Goal: Information Seeking & Learning: Learn about a topic

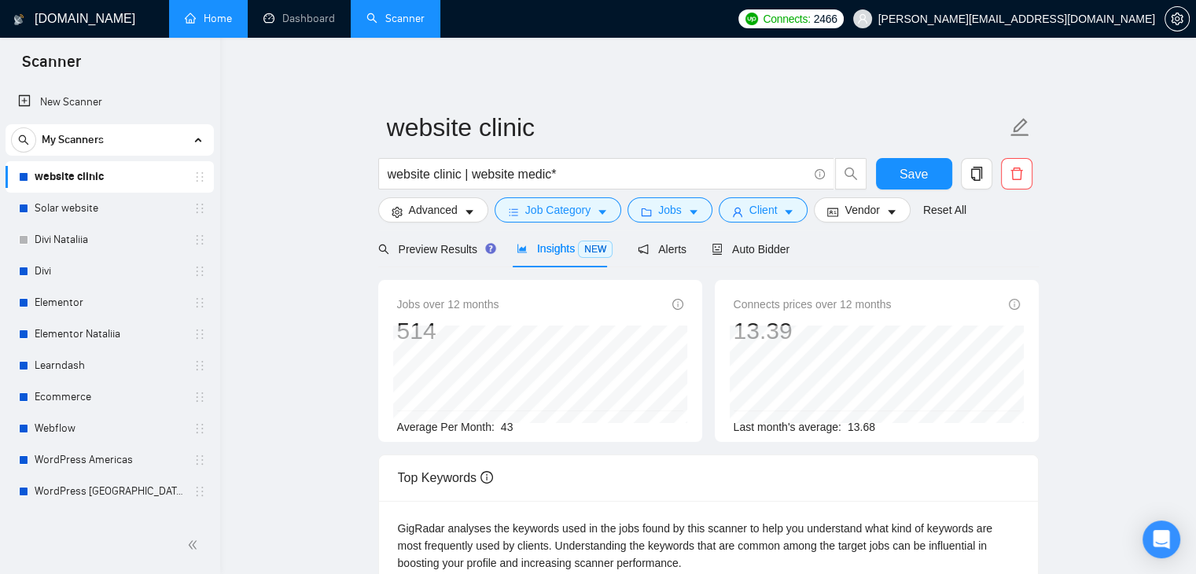
click at [214, 22] on link "Home" at bounding box center [208, 18] width 47 height 13
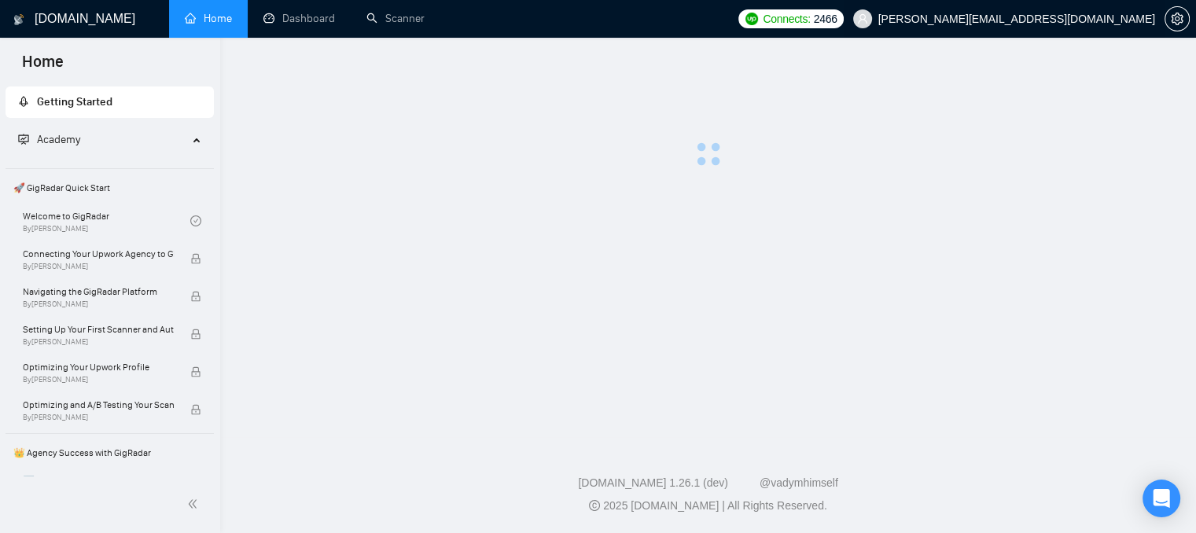
click at [1067, 19] on body "Home Getting Started Academy 🚀 GigRadar Quick Start Welcome to GigRadar By [PER…" at bounding box center [598, 266] width 1196 height 533
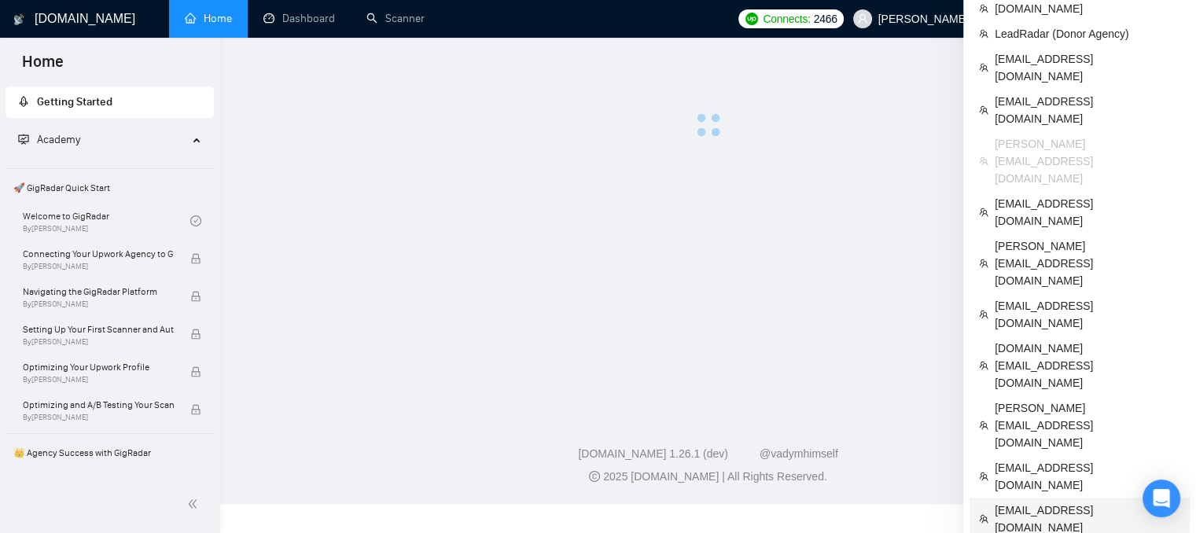
scroll to position [79, 0]
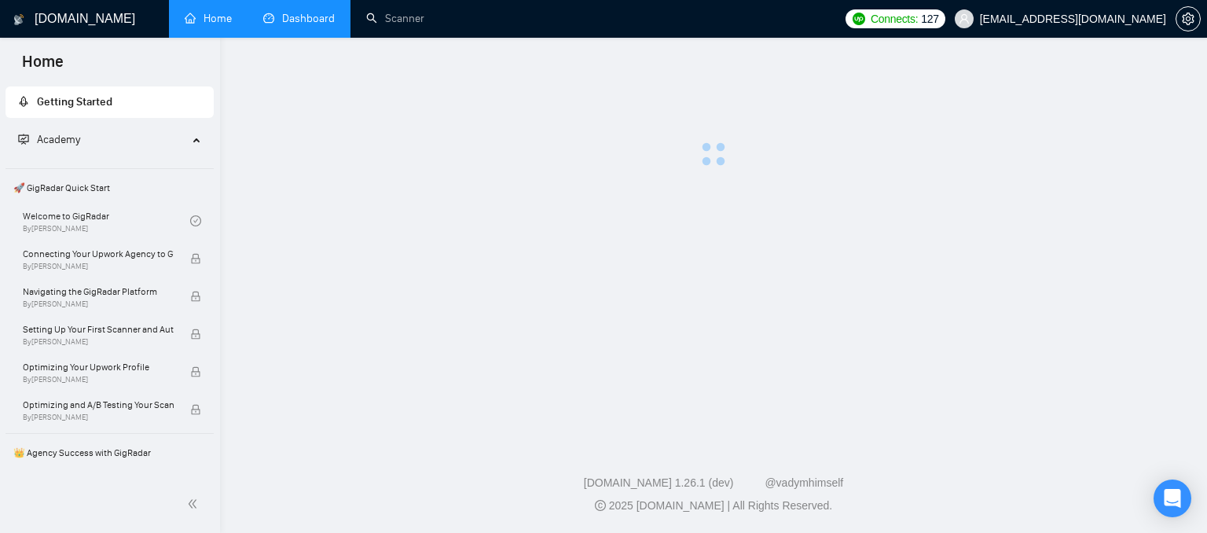
click at [299, 23] on link "Dashboard" at bounding box center [299, 18] width 72 height 13
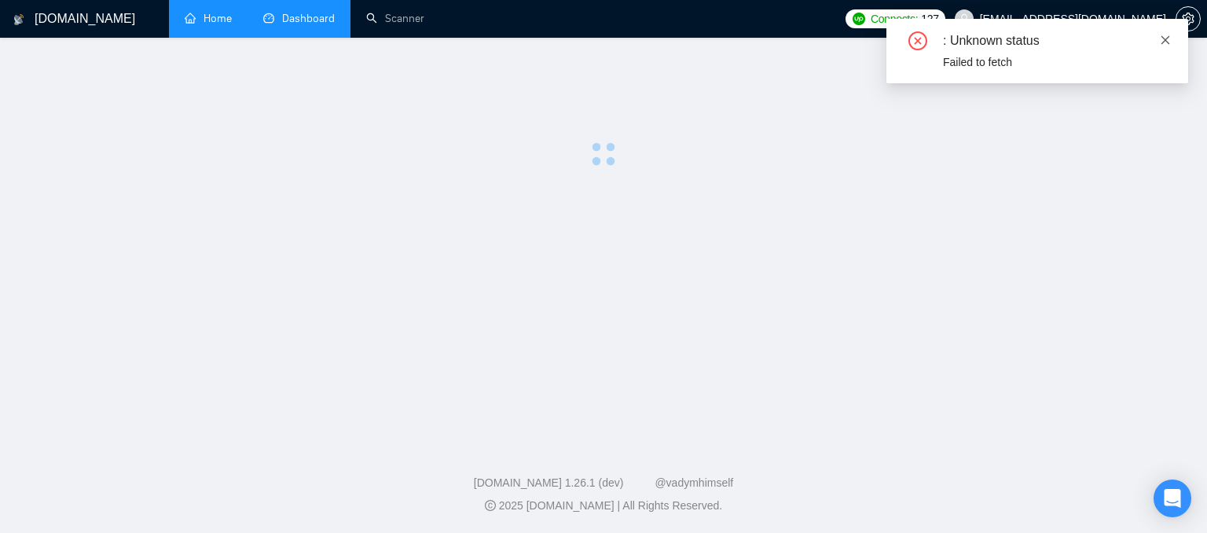
click at [1164, 39] on icon "close" at bounding box center [1166, 39] width 9 height 9
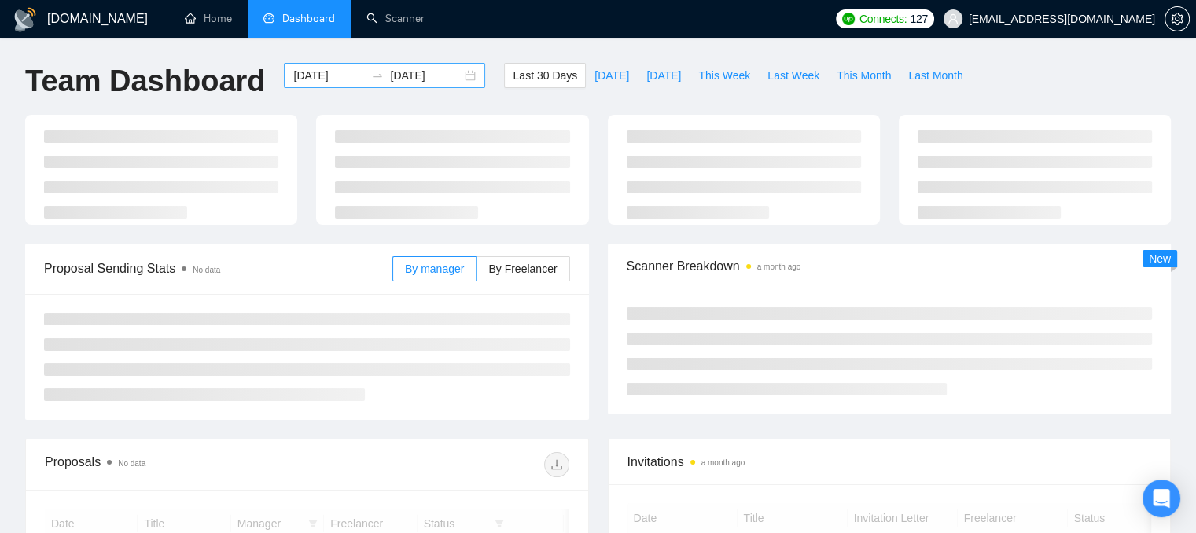
click at [299, 75] on input "[DATE]" at bounding box center [329, 75] width 72 height 17
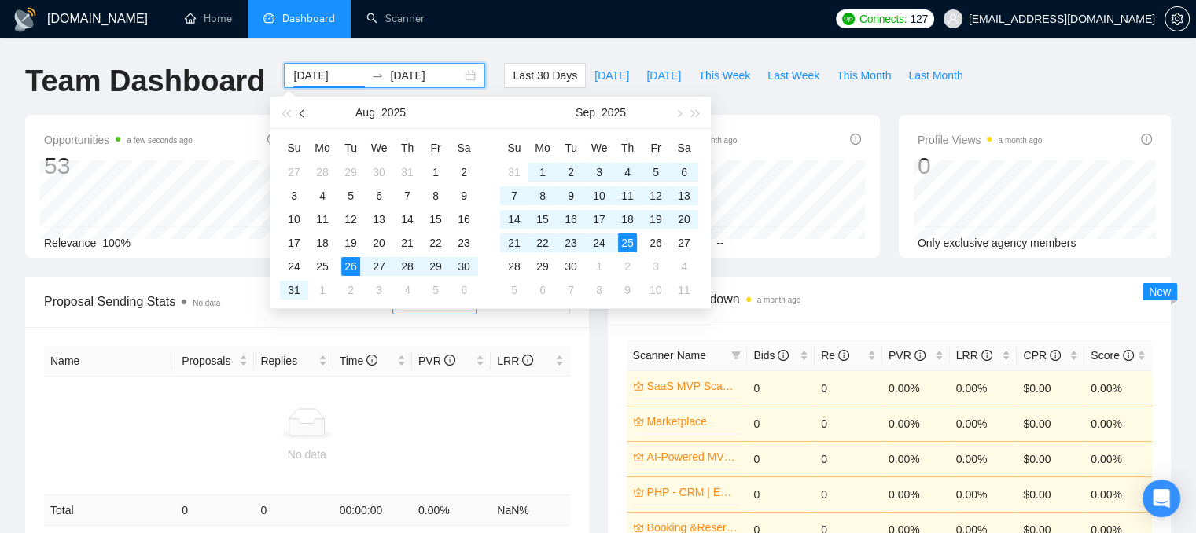
click at [302, 112] on span "button" at bounding box center [303, 113] width 8 height 8
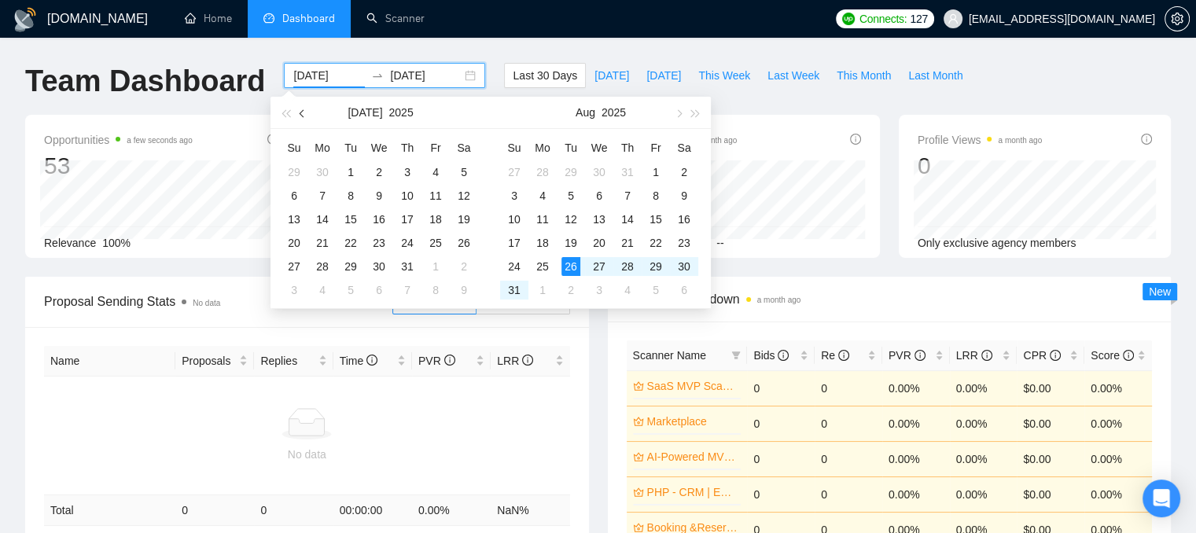
click at [302, 112] on span "button" at bounding box center [303, 113] width 8 height 8
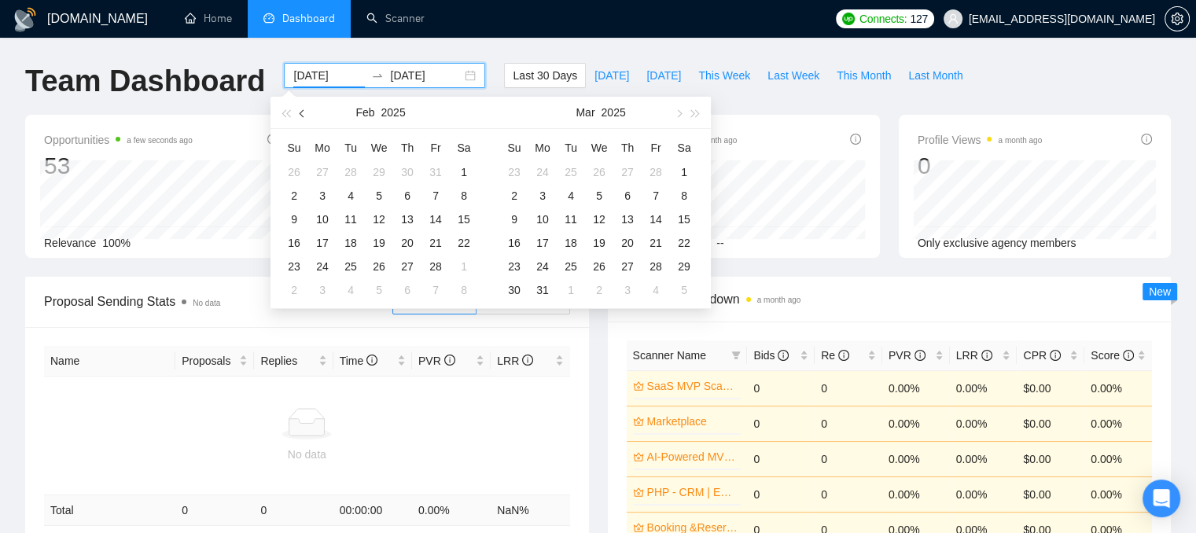
click at [302, 112] on span "button" at bounding box center [303, 113] width 8 height 8
type input "[DATE]"
click at [379, 171] on div "1" at bounding box center [378, 172] width 19 height 19
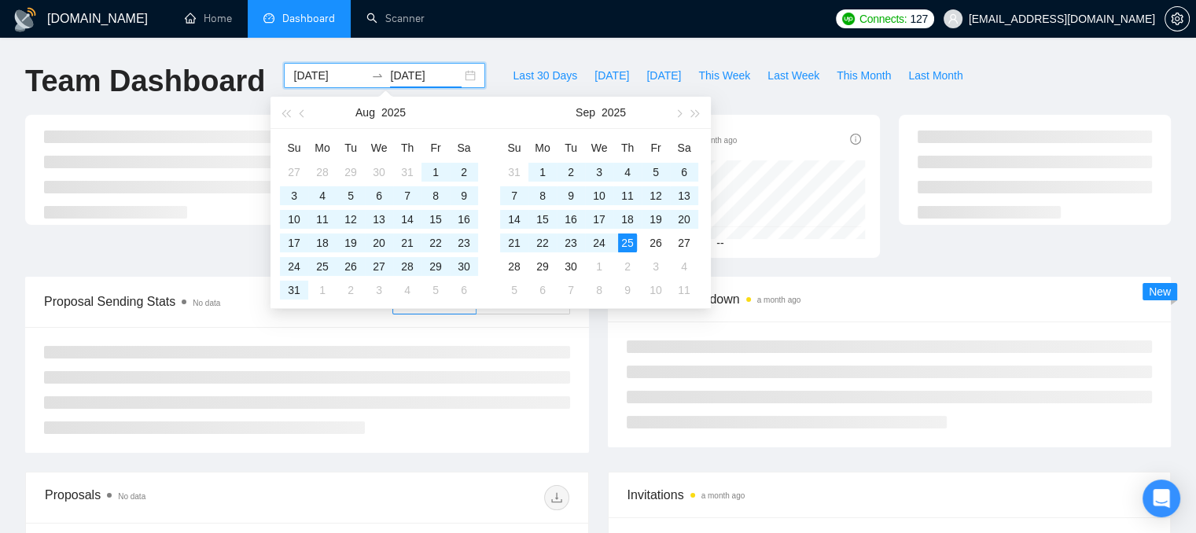
click at [871, 99] on div "Last 30 Days Today Yesterday This Week Last Week This Month Last Month" at bounding box center [737, 89] width 486 height 52
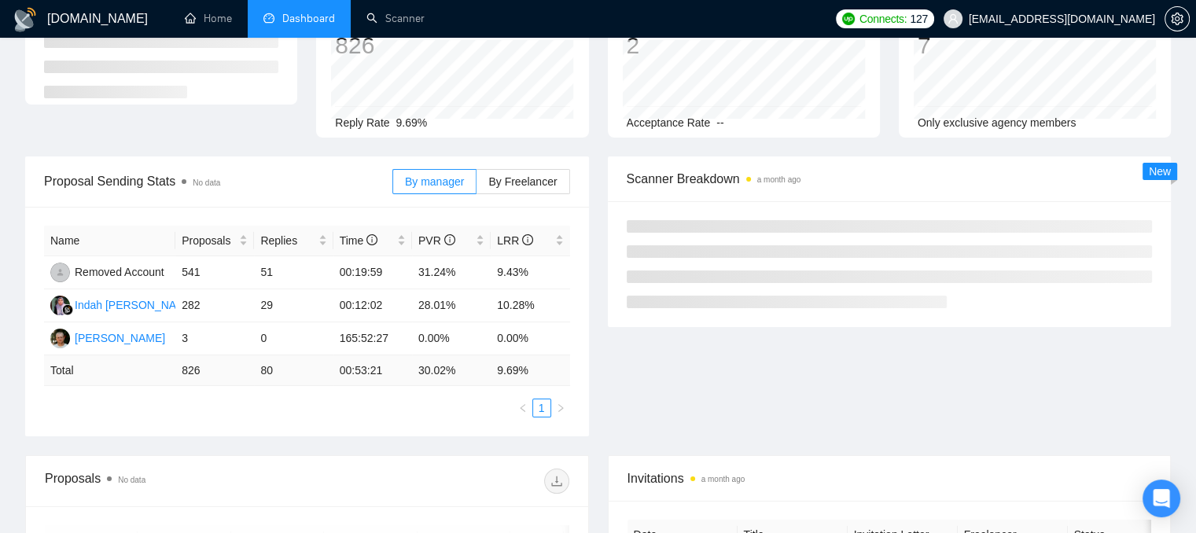
scroll to position [157, 0]
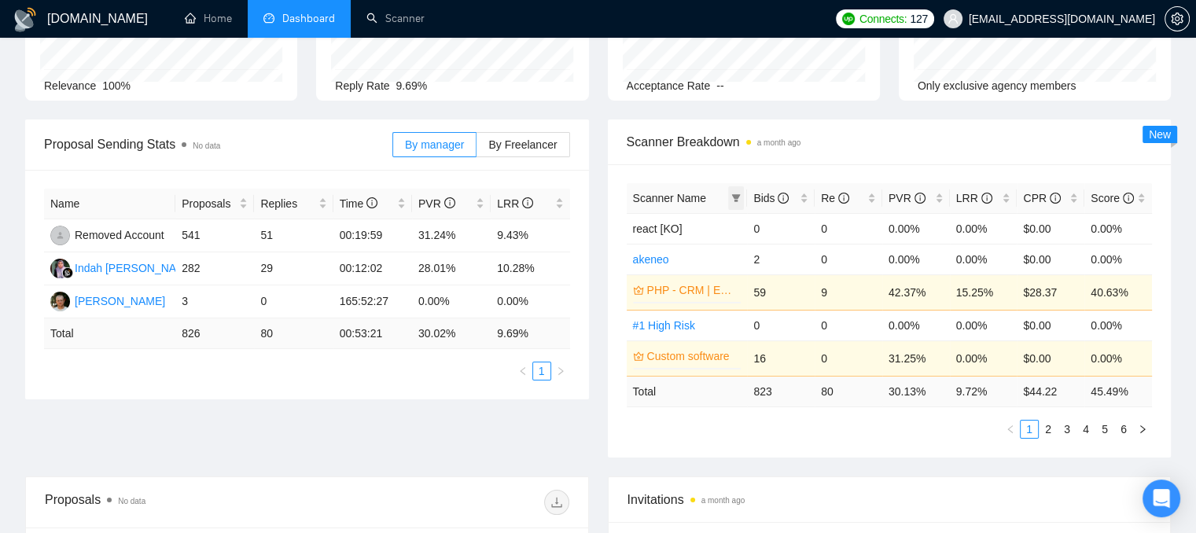
click at [733, 190] on span at bounding box center [736, 198] width 16 height 24
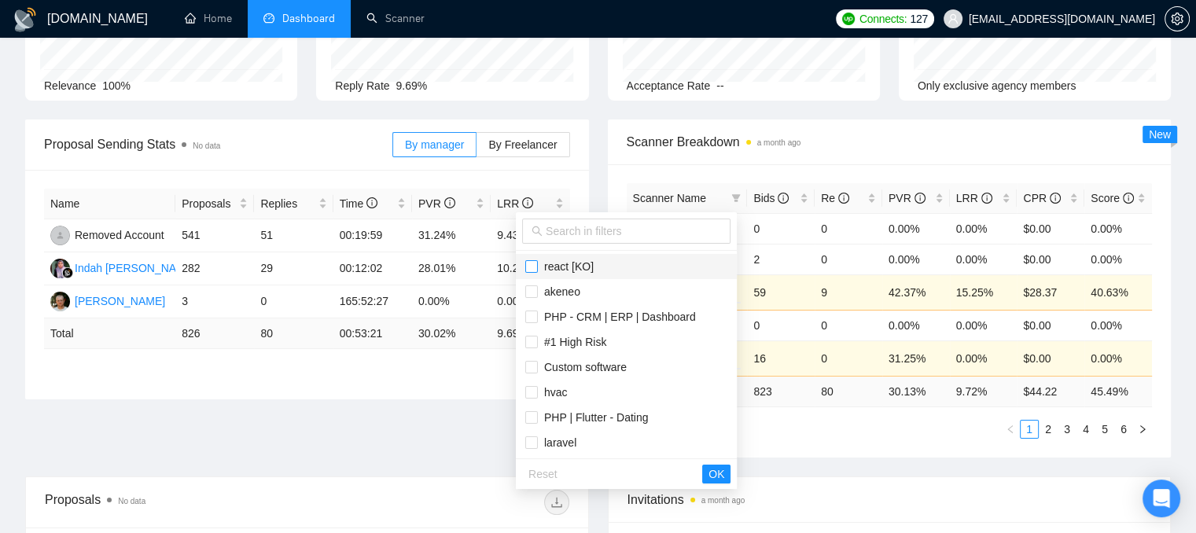
click at [529, 268] on input "checkbox" at bounding box center [531, 266] width 13 height 13
checkbox input "true"
click at [531, 315] on input "checkbox" at bounding box center [531, 316] width 13 height 13
checkbox input "true"
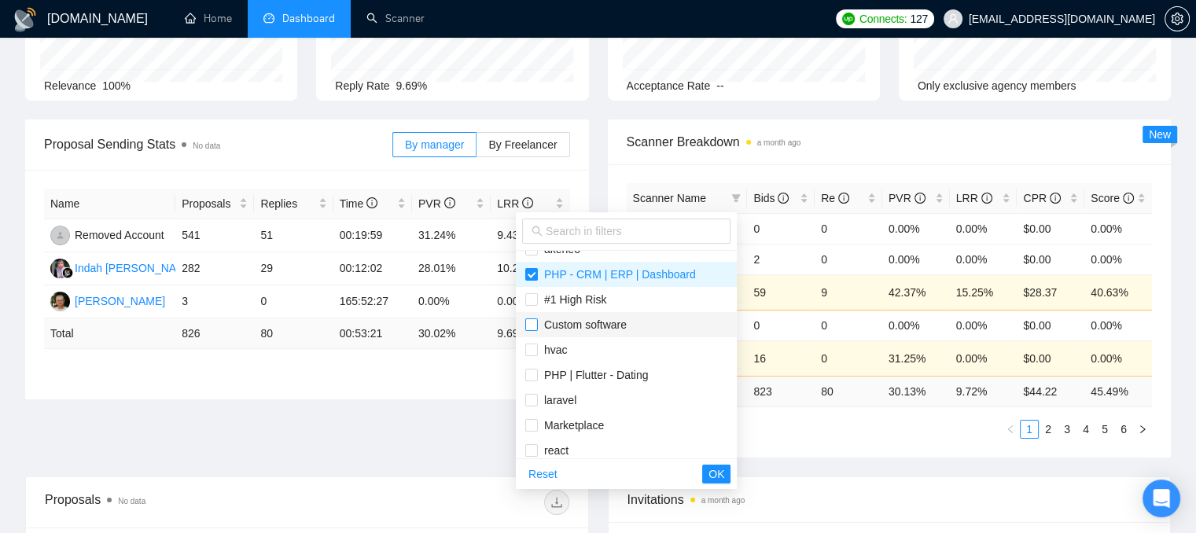
scroll to position [79, 0]
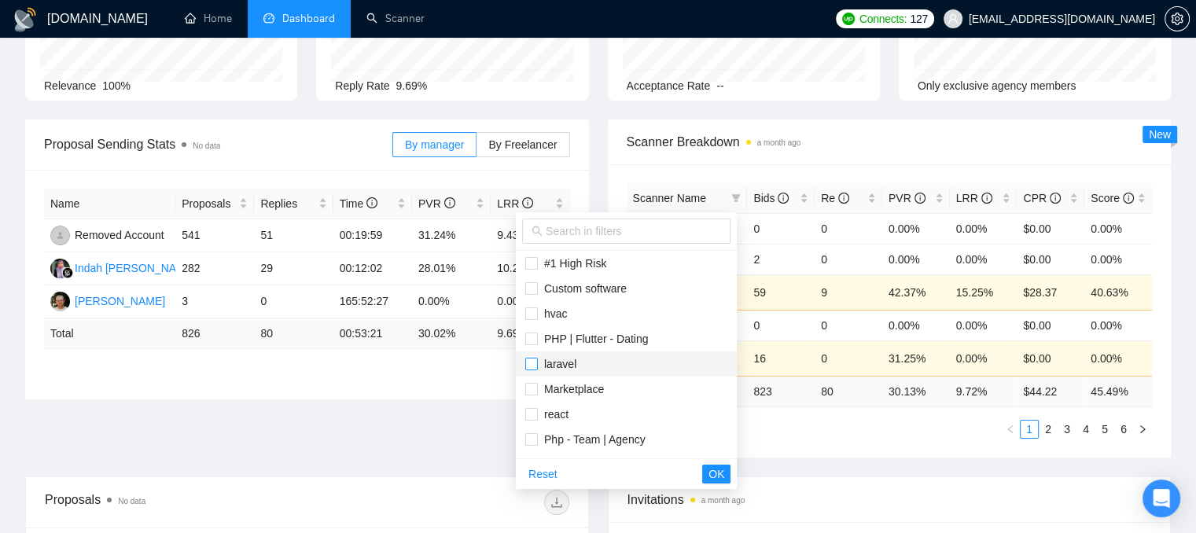
click at [531, 366] on input "checkbox" at bounding box center [531, 364] width 13 height 13
checkbox input "true"
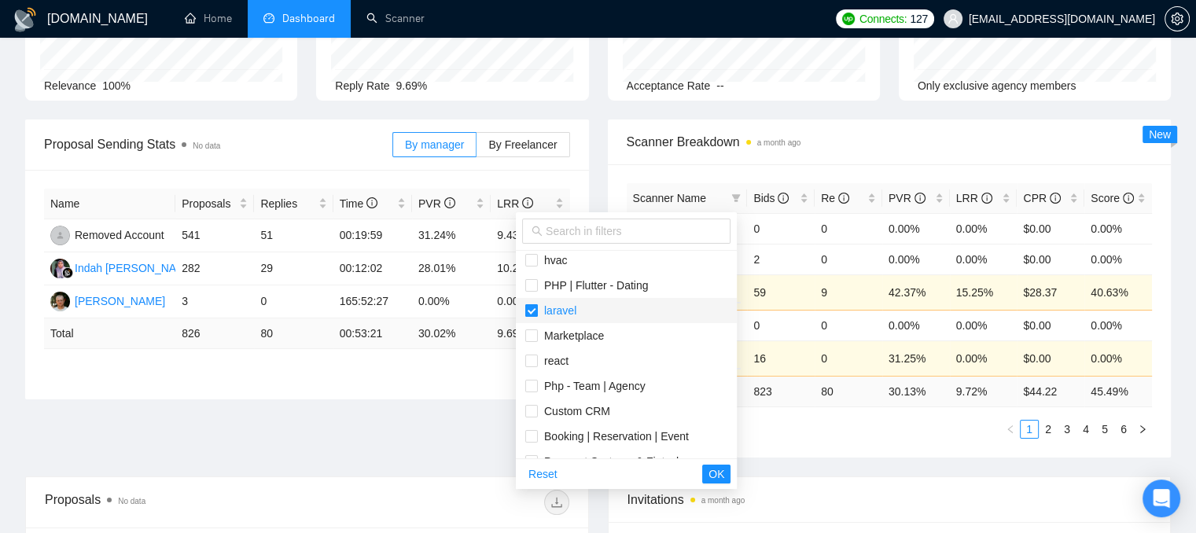
scroll to position [157, 0]
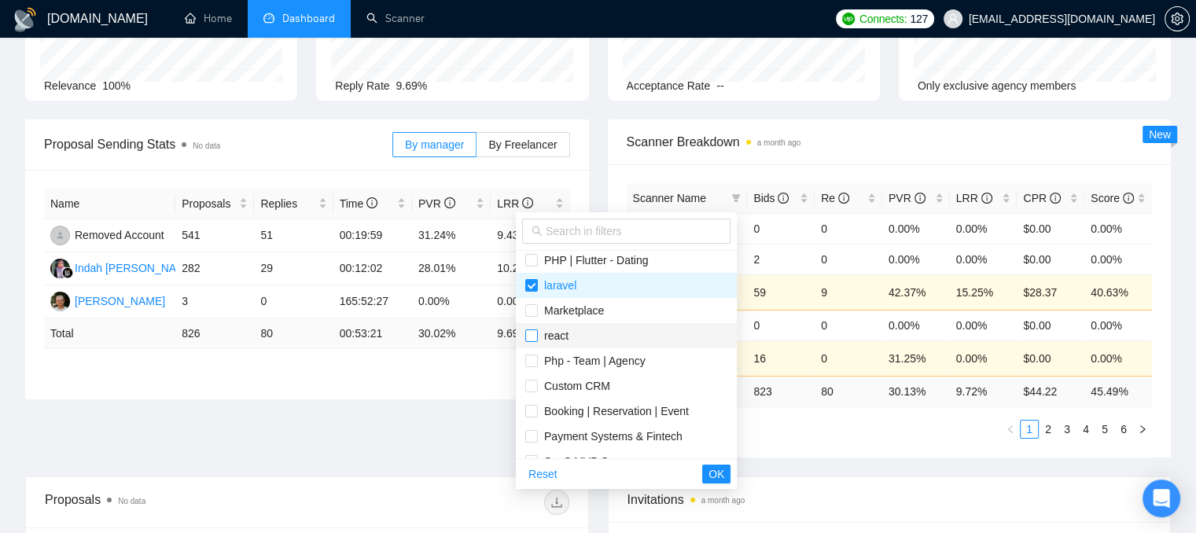
click at [535, 342] on label at bounding box center [531, 335] width 13 height 17
click at [535, 342] on input "checkbox" at bounding box center [531, 335] width 13 height 13
click at [531, 339] on input "checkbox" at bounding box center [531, 335] width 13 height 13
checkbox input "true"
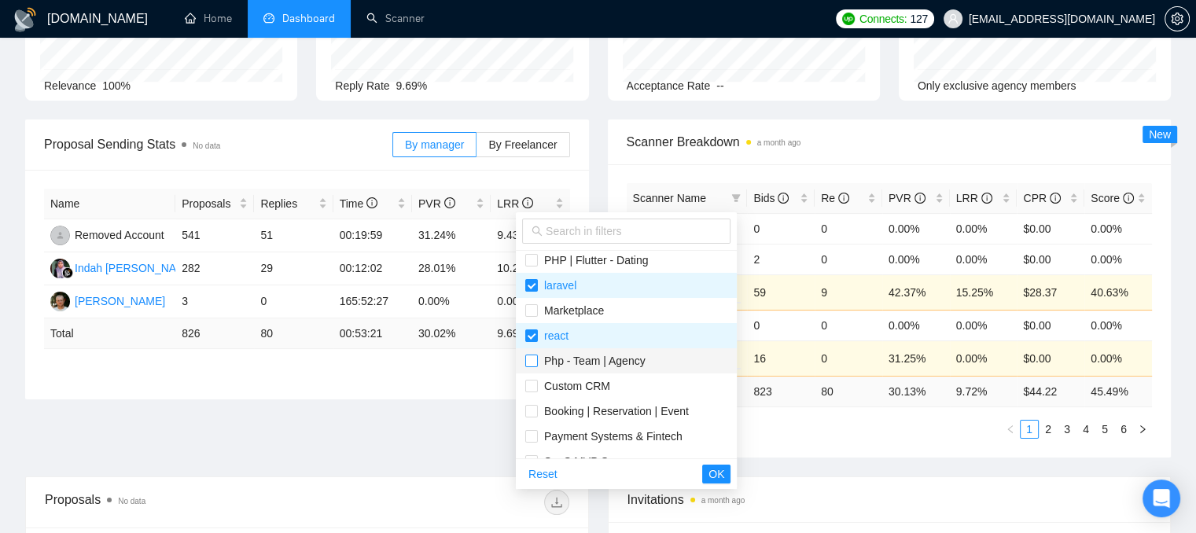
click at [528, 361] on input "checkbox" at bounding box center [531, 360] width 13 height 13
checkbox input "true"
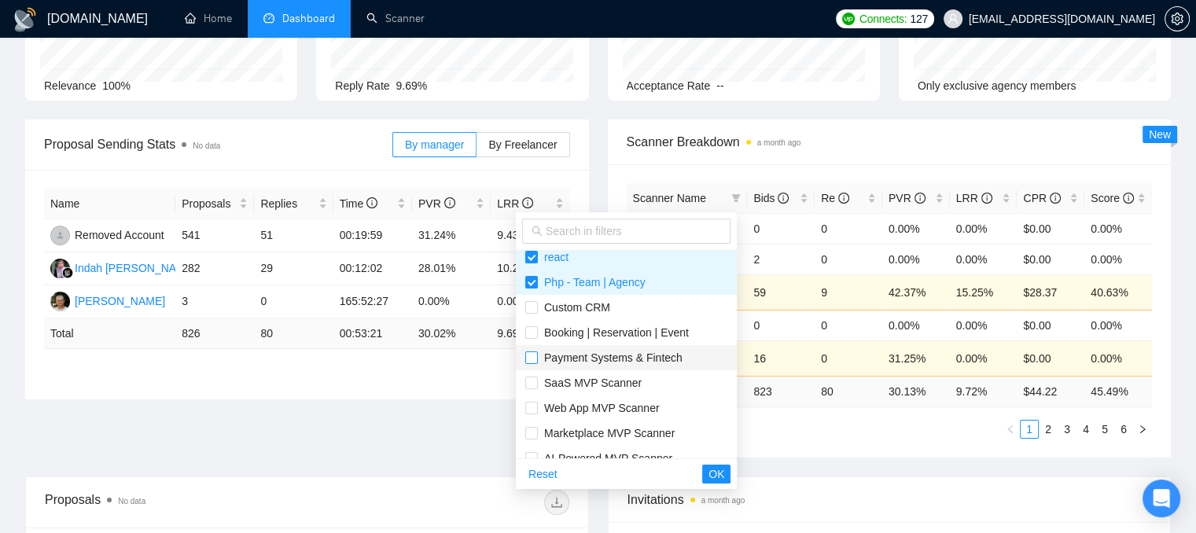
scroll to position [314, 0]
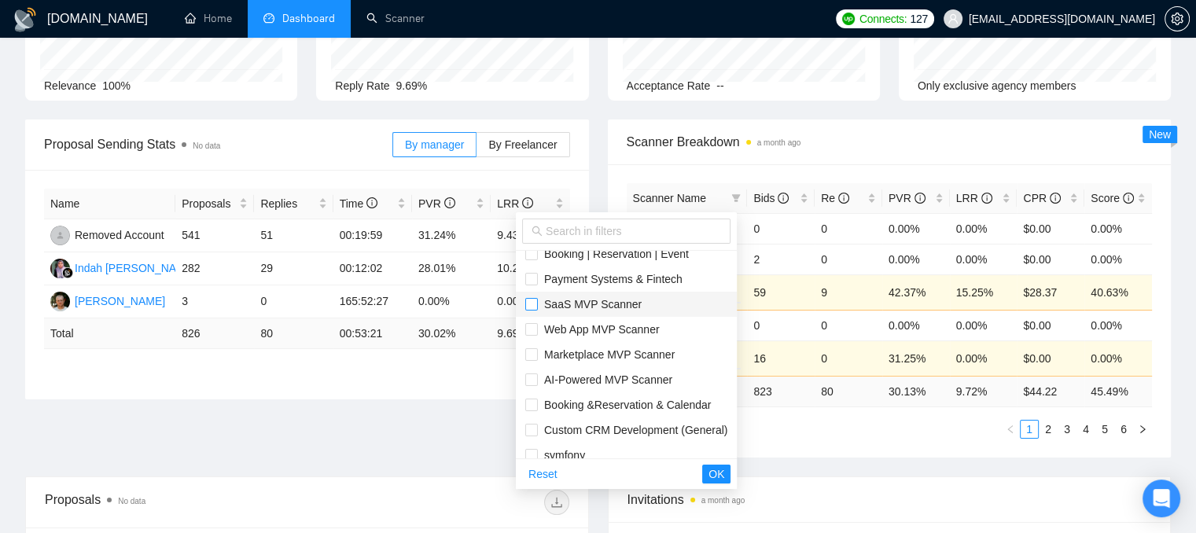
click at [531, 301] on input "checkbox" at bounding box center [531, 304] width 13 height 13
checkbox input "true"
click at [532, 331] on input "checkbox" at bounding box center [531, 329] width 13 height 13
checkbox input "true"
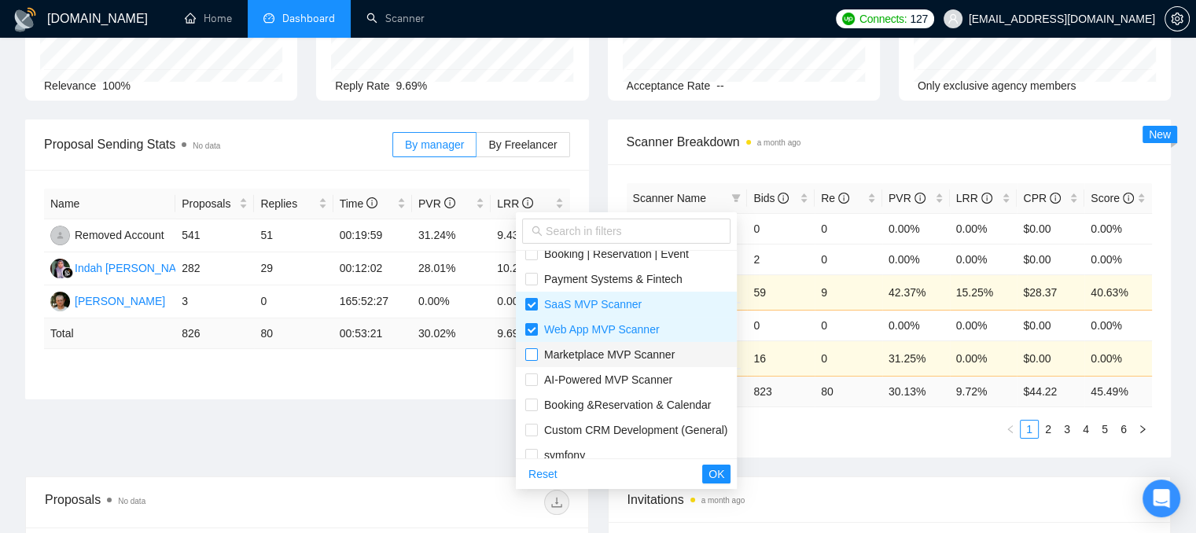
click at [529, 359] on input "checkbox" at bounding box center [531, 354] width 13 height 13
checkbox input "true"
click at [529, 384] on input "checkbox" at bounding box center [531, 379] width 13 height 13
checkbox input "true"
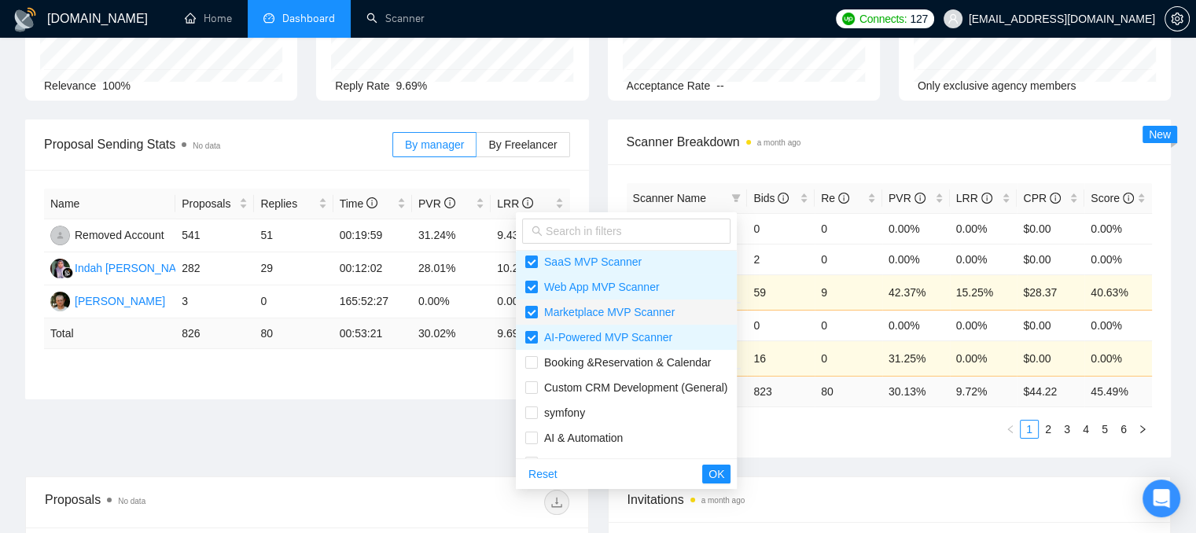
scroll to position [393, 0]
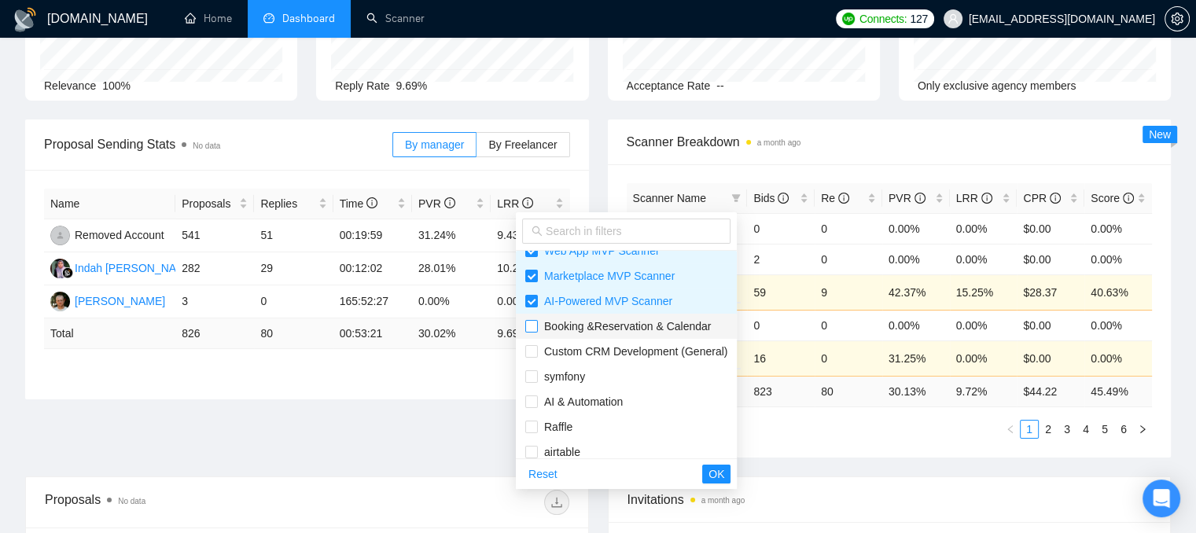
click at [527, 326] on input "checkbox" at bounding box center [531, 326] width 13 height 13
checkbox input "true"
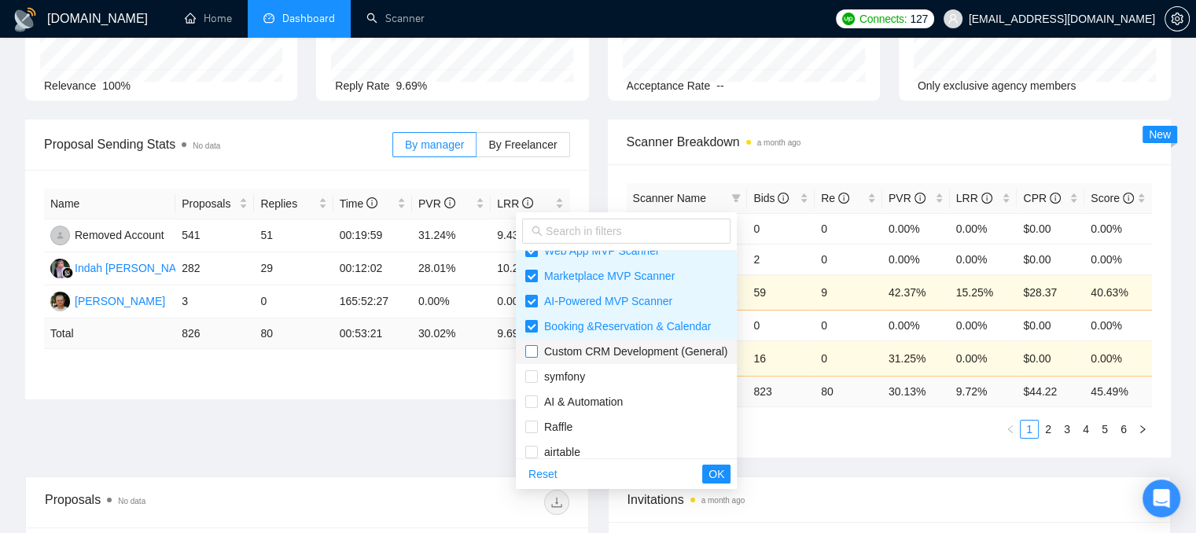
click at [534, 354] on input "checkbox" at bounding box center [531, 351] width 13 height 13
checkbox input "true"
click at [531, 406] on input "checkbox" at bounding box center [531, 401] width 13 height 13
checkbox input "true"
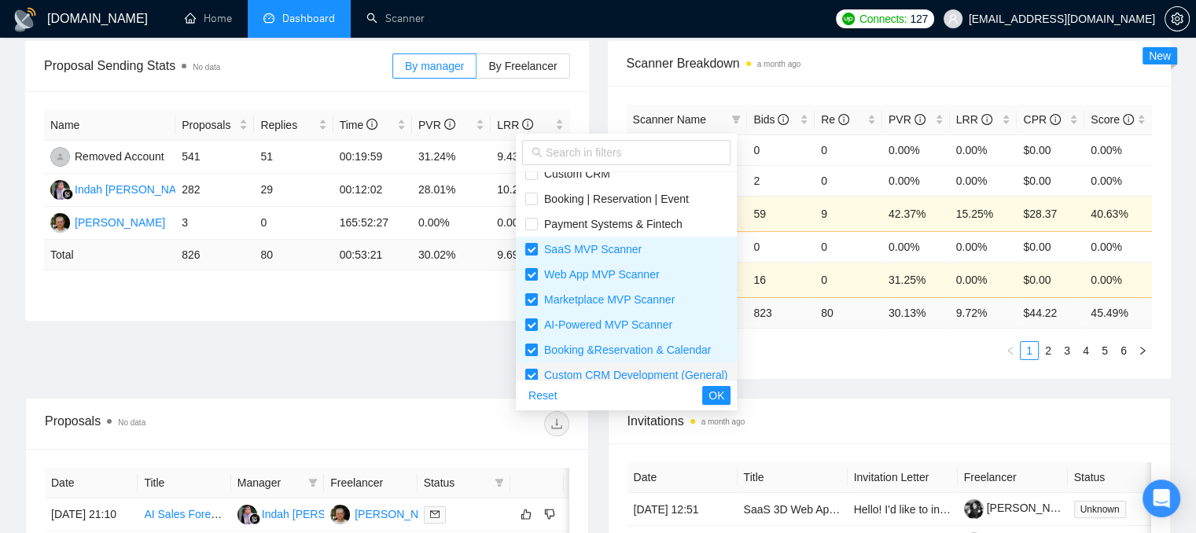
scroll to position [217, 0]
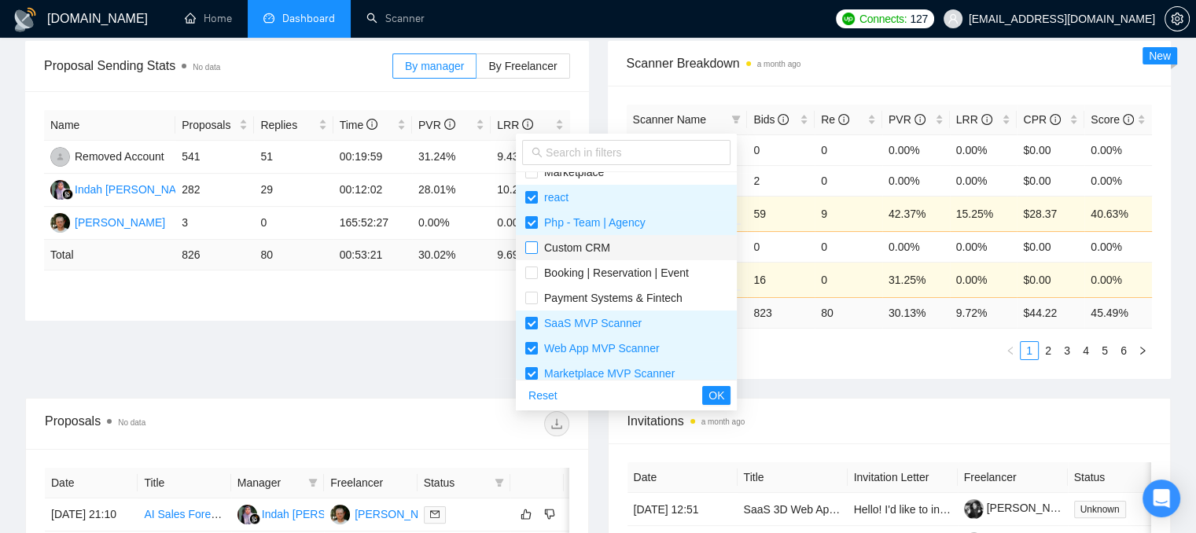
click at [531, 244] on input "checkbox" at bounding box center [531, 247] width 13 height 13
checkbox input "true"
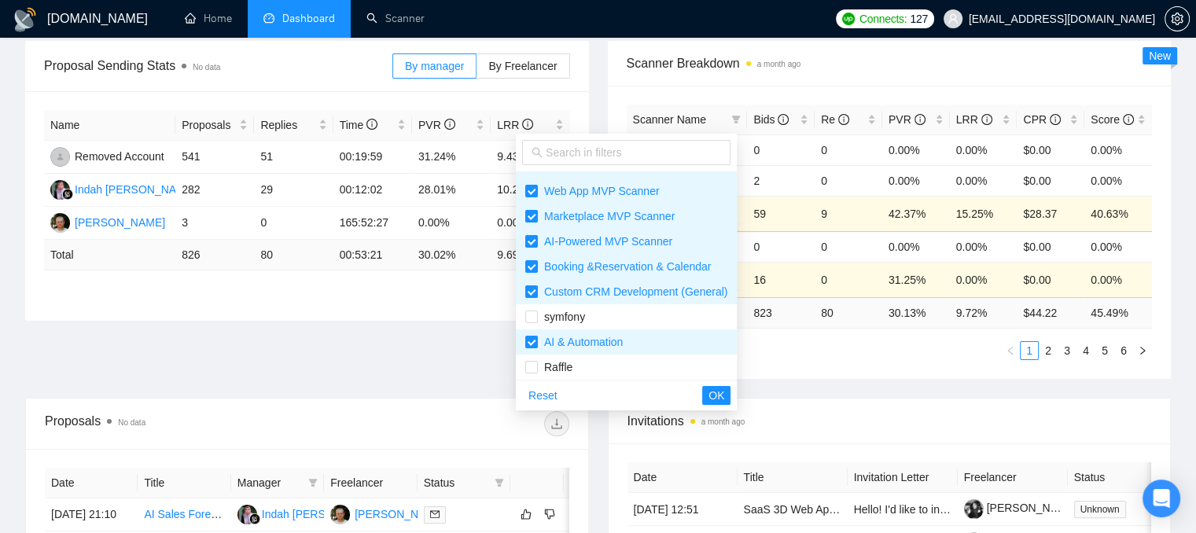
scroll to position [453, 0]
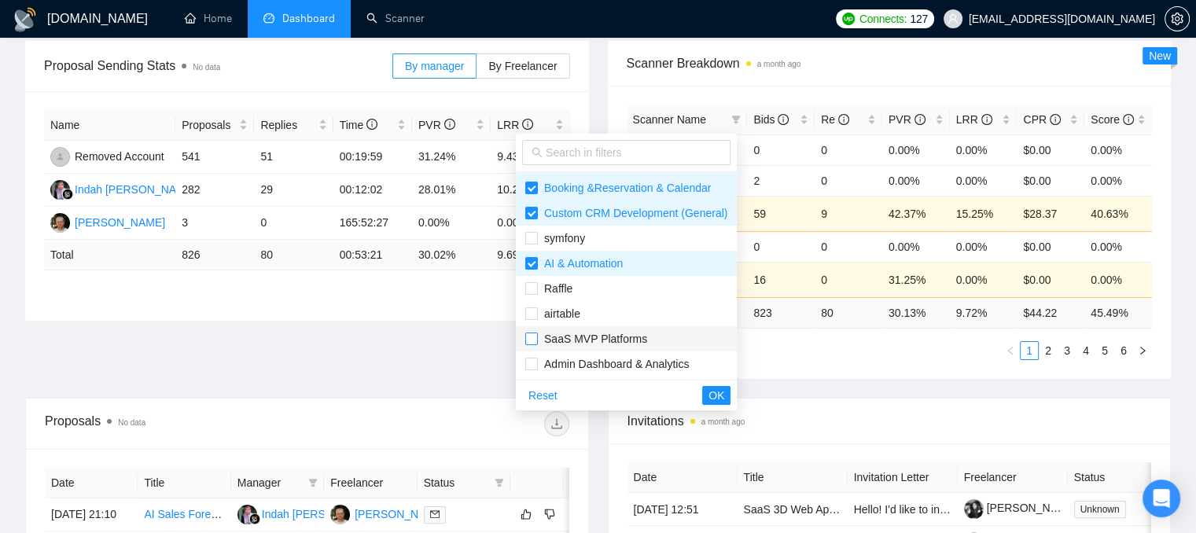
click at [534, 342] on input "checkbox" at bounding box center [531, 338] width 13 height 13
checkbox input "true"
click at [721, 394] on span "OK" at bounding box center [716, 395] width 16 height 17
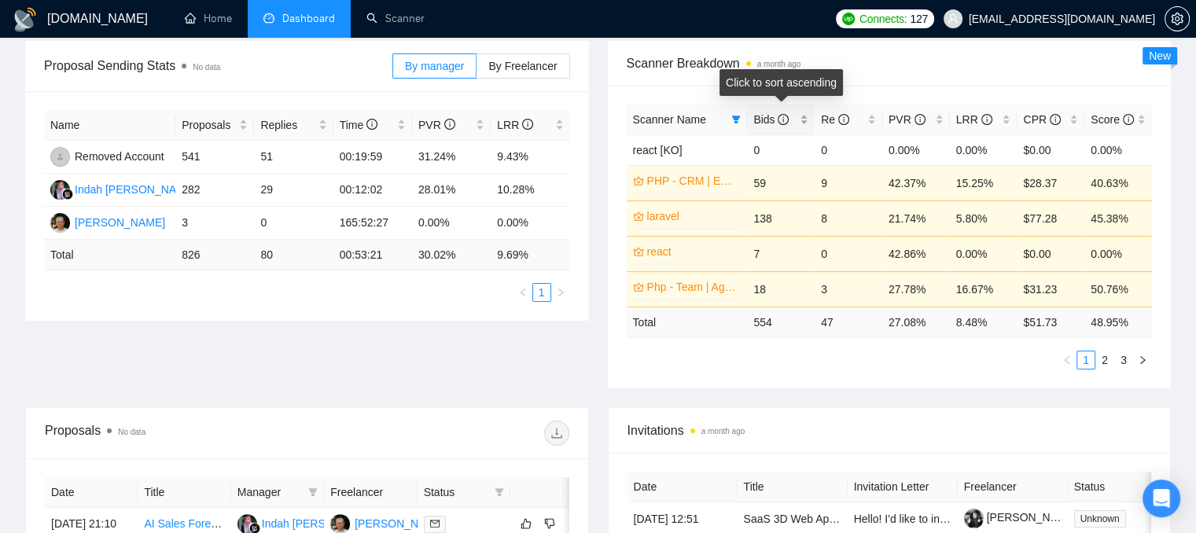
click at [805, 119] on div "Bids" at bounding box center [780, 119] width 55 height 17
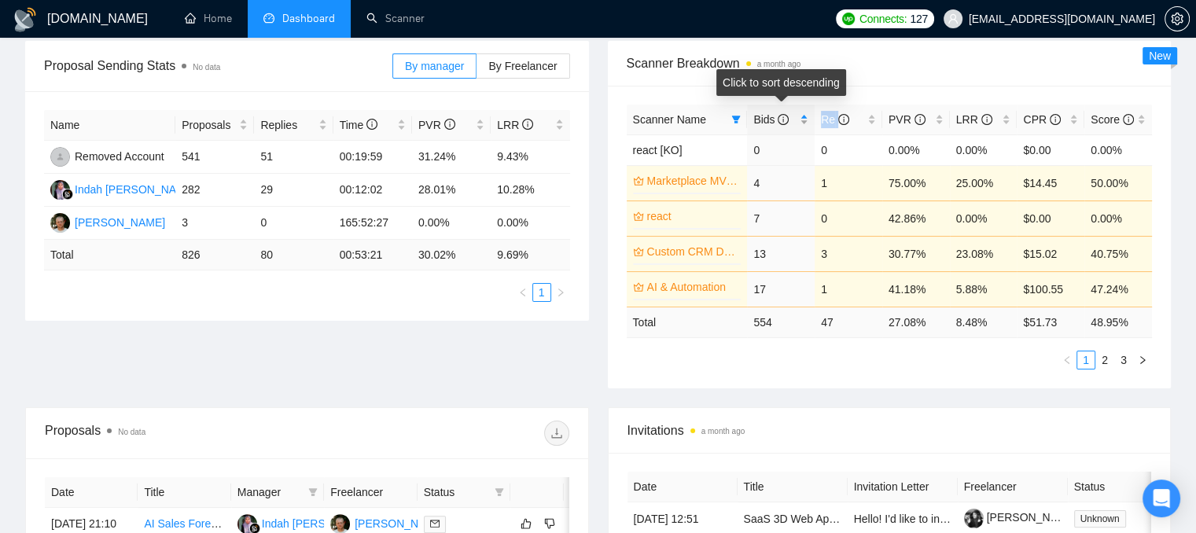
click at [805, 119] on div "Bids" at bounding box center [780, 119] width 55 height 17
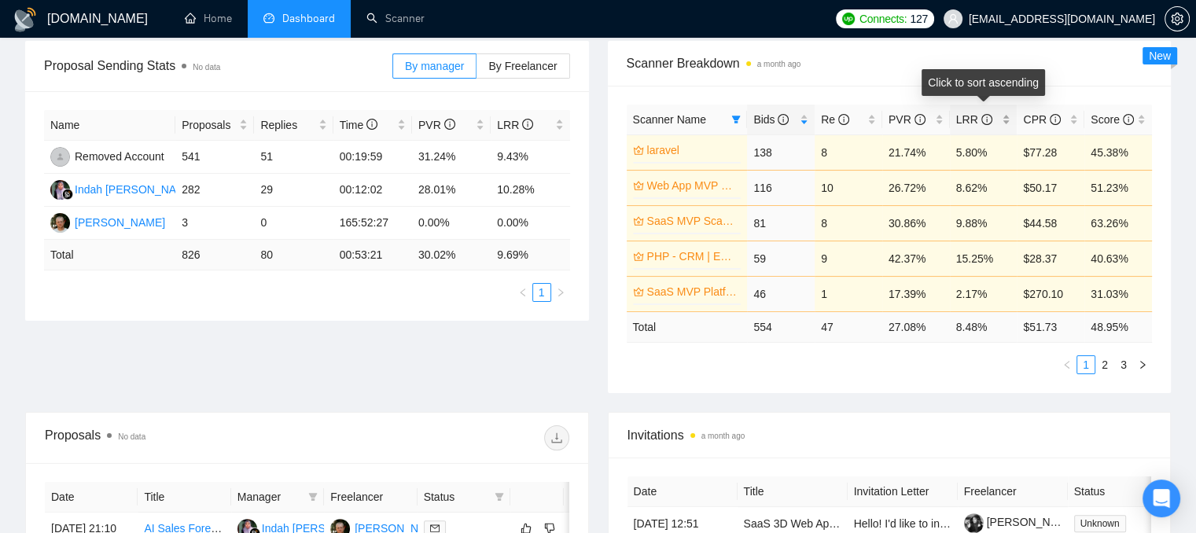
click at [1002, 122] on div "LRR" at bounding box center [983, 119] width 55 height 17
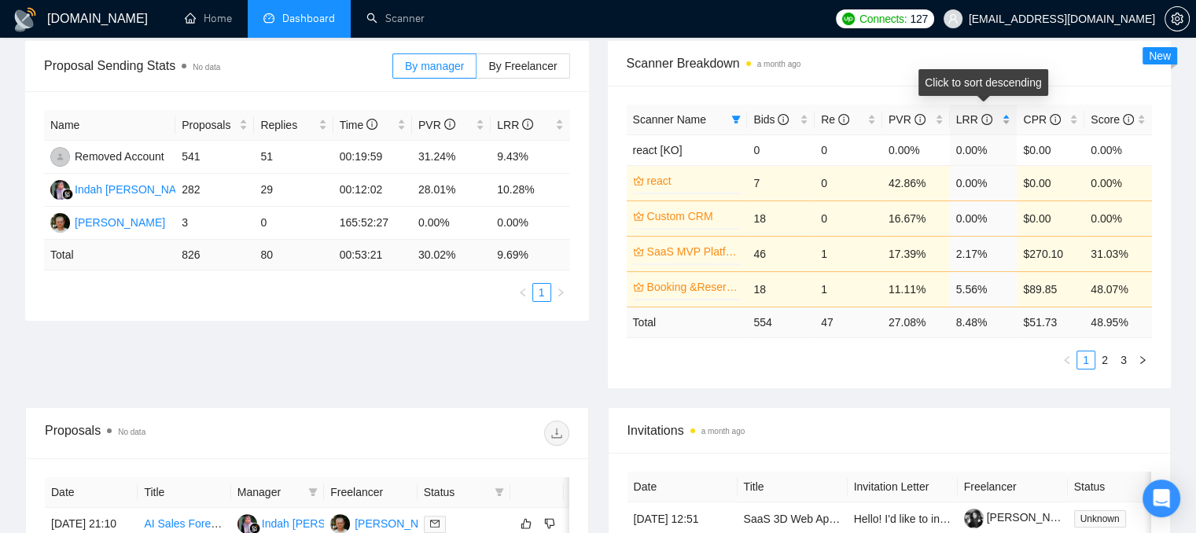
click at [1005, 123] on div "LRR" at bounding box center [983, 119] width 55 height 17
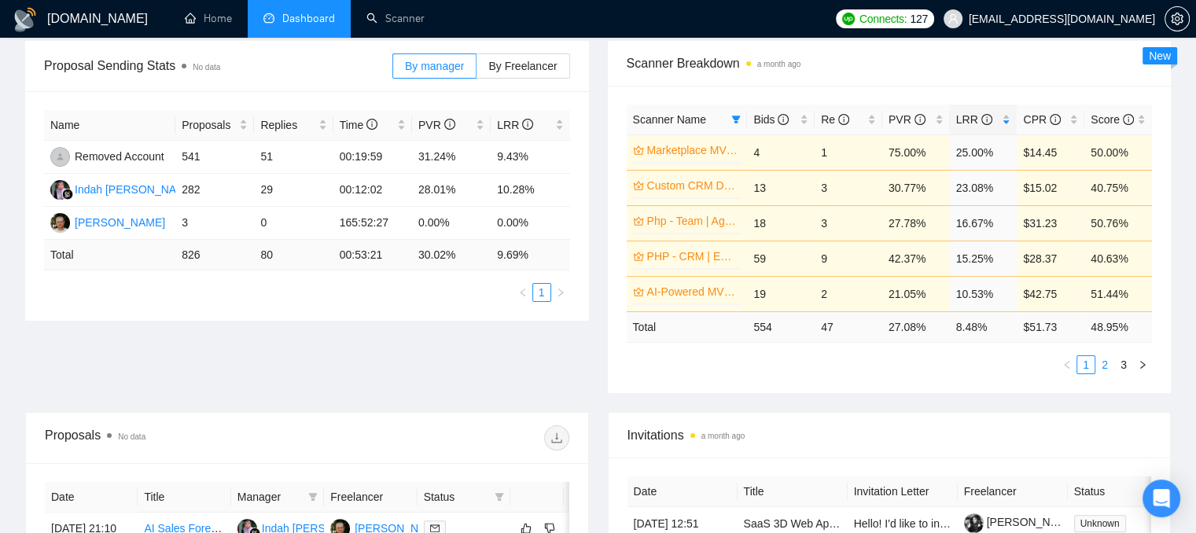
click at [1108, 368] on link "2" at bounding box center [1104, 364] width 17 height 17
click at [1117, 366] on link "3" at bounding box center [1123, 364] width 17 height 17
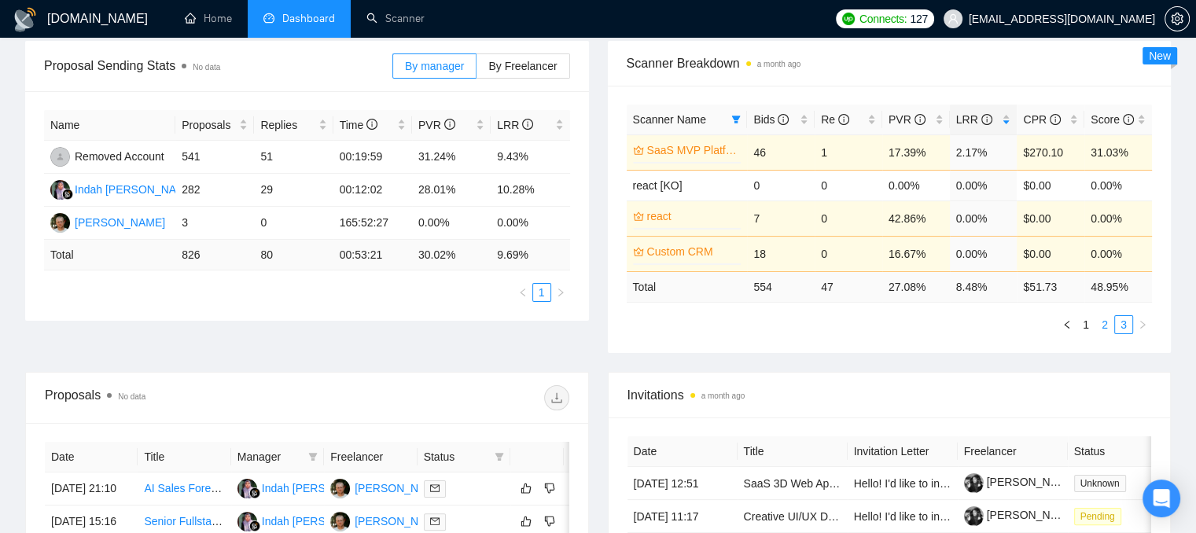
click at [1108, 318] on link "2" at bounding box center [1104, 324] width 17 height 17
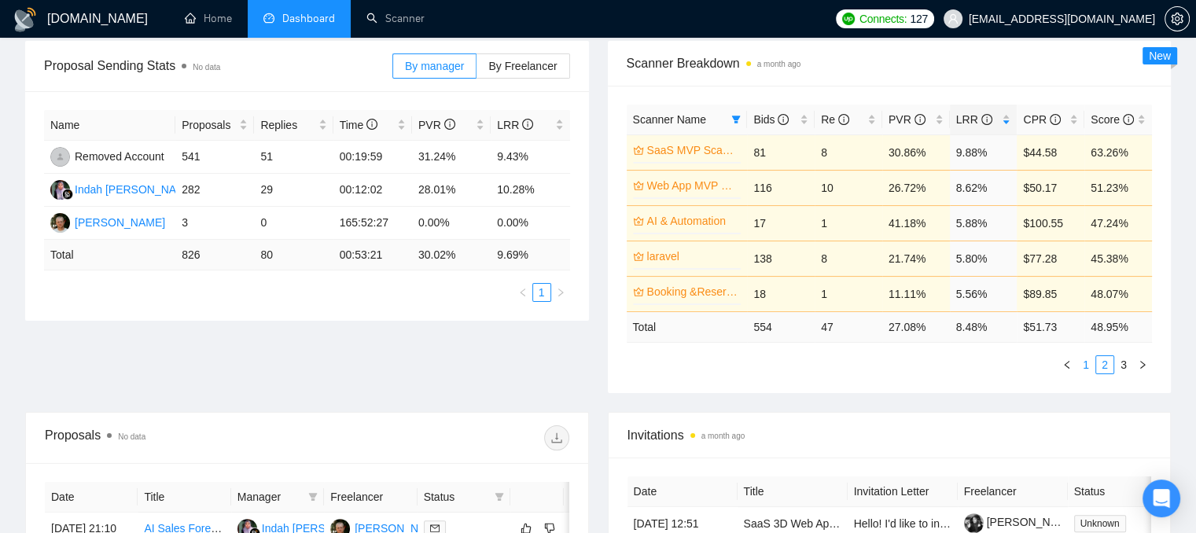
click at [1088, 365] on link "1" at bounding box center [1085, 364] width 17 height 17
click at [1107, 369] on link "2" at bounding box center [1104, 364] width 17 height 17
click at [1085, 364] on link "1" at bounding box center [1085, 364] width 17 height 17
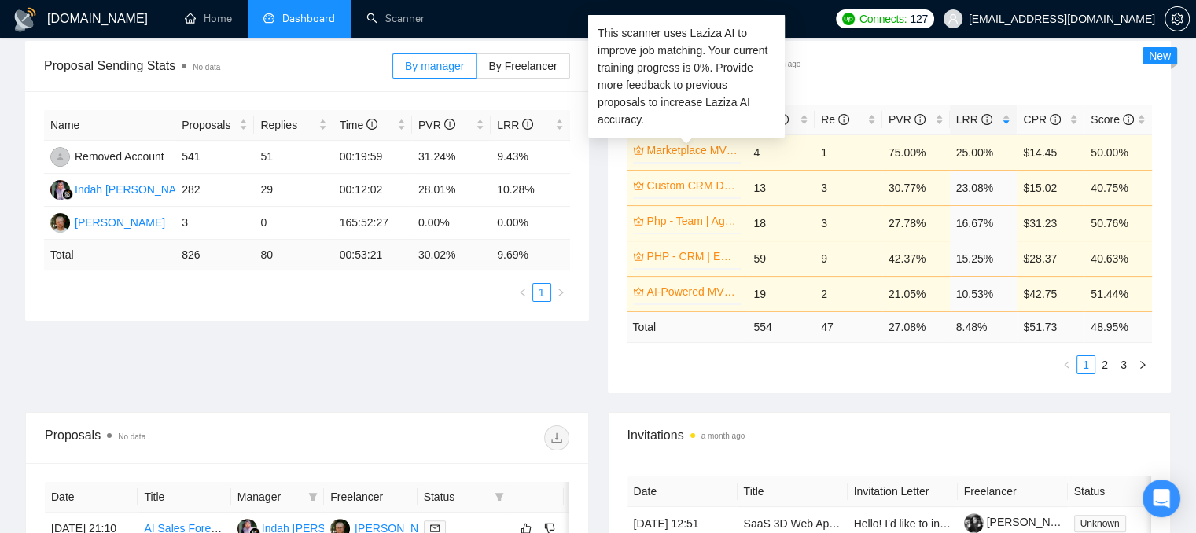
click at [670, 151] on link "Marketplace MVP Scanner" at bounding box center [692, 149] width 91 height 17
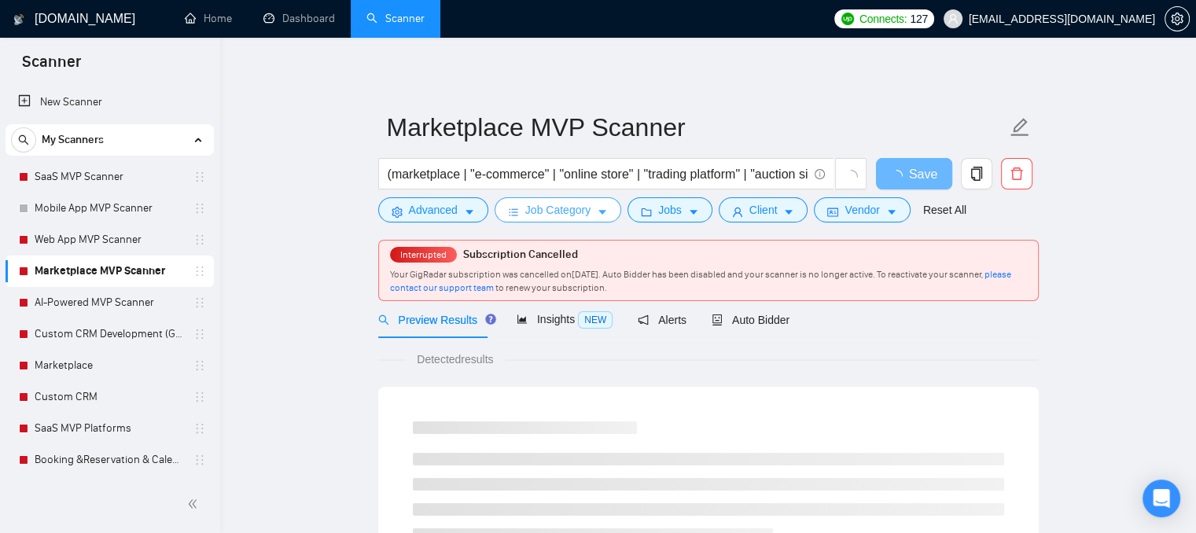
click at [534, 211] on span "Job Category" at bounding box center [557, 209] width 65 height 17
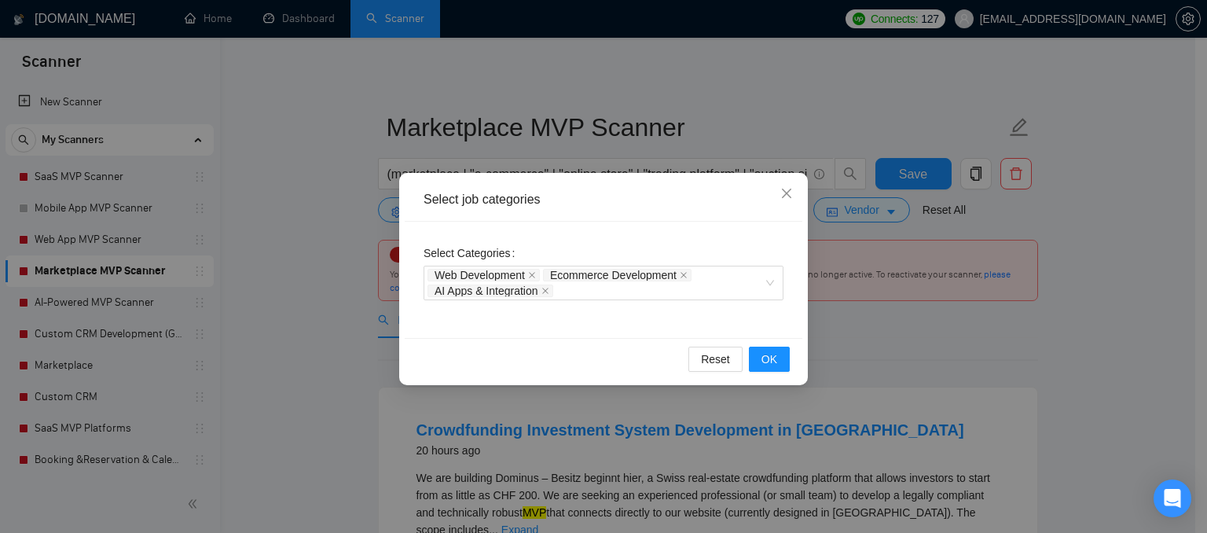
click at [309, 102] on div "Select job categories Select Categories Web Development Ecommerce Development A…" at bounding box center [603, 266] width 1207 height 533
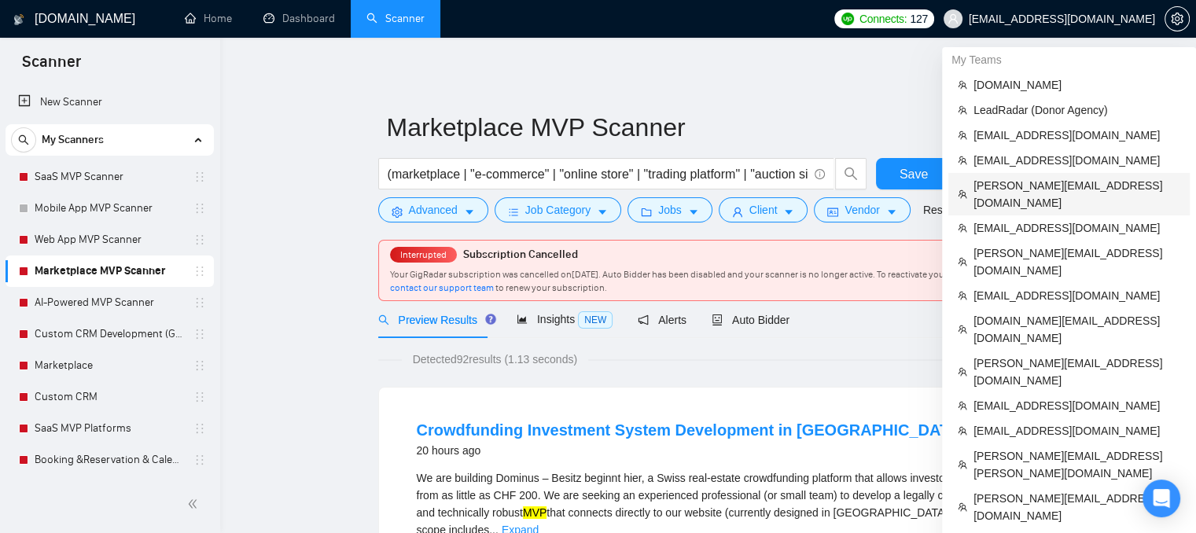
click at [1032, 186] on span "[PERSON_NAME][EMAIL_ADDRESS][DOMAIN_NAME]" at bounding box center [1076, 194] width 207 height 35
